Goal: Use online tool/utility: Utilize a website feature to perform a specific function

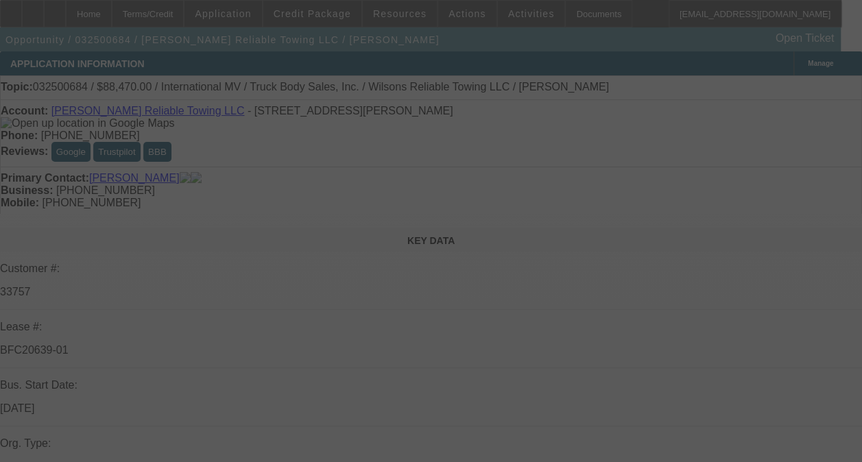
select select "0"
select select "2"
select select "0.1"
select select "4"
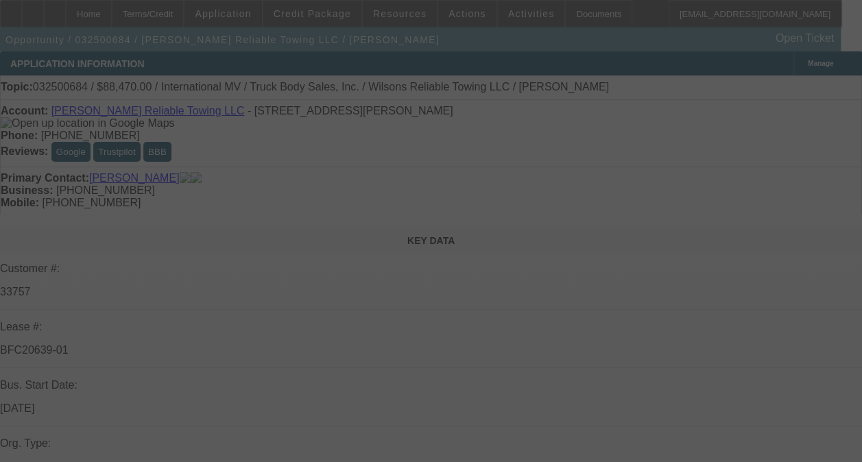
select select "0"
select select "2"
select select "0.1"
select select "4"
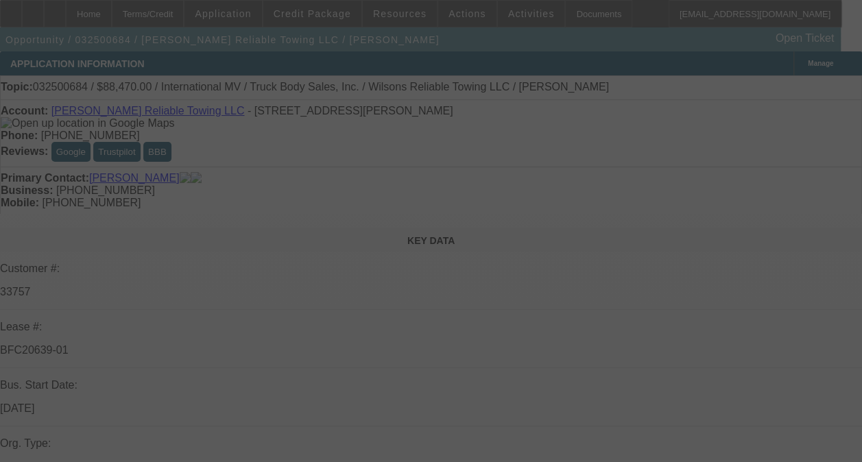
select select "0"
select select "2"
select select "0.1"
select select "4"
